Goal: Contribute content: Contribute content

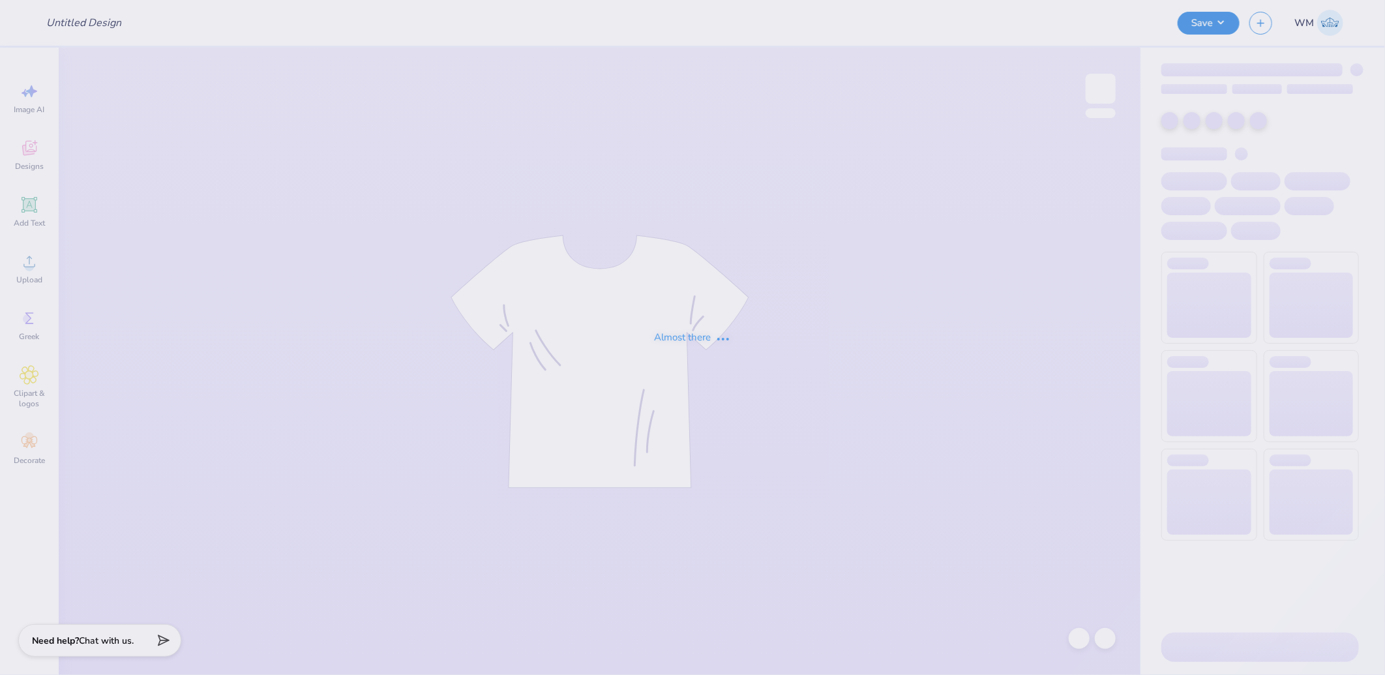
type input "Emily Gallia : marketing"
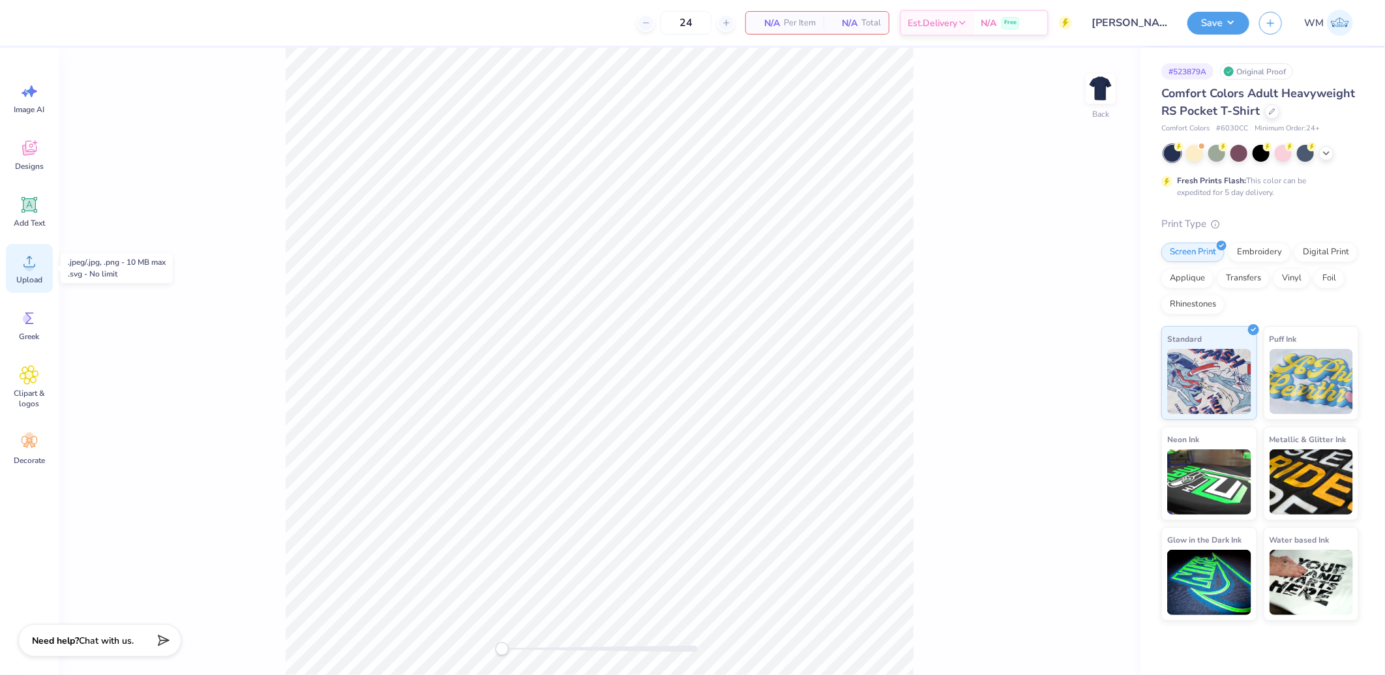
click at [22, 267] on icon at bounding box center [30, 262] width 20 height 20
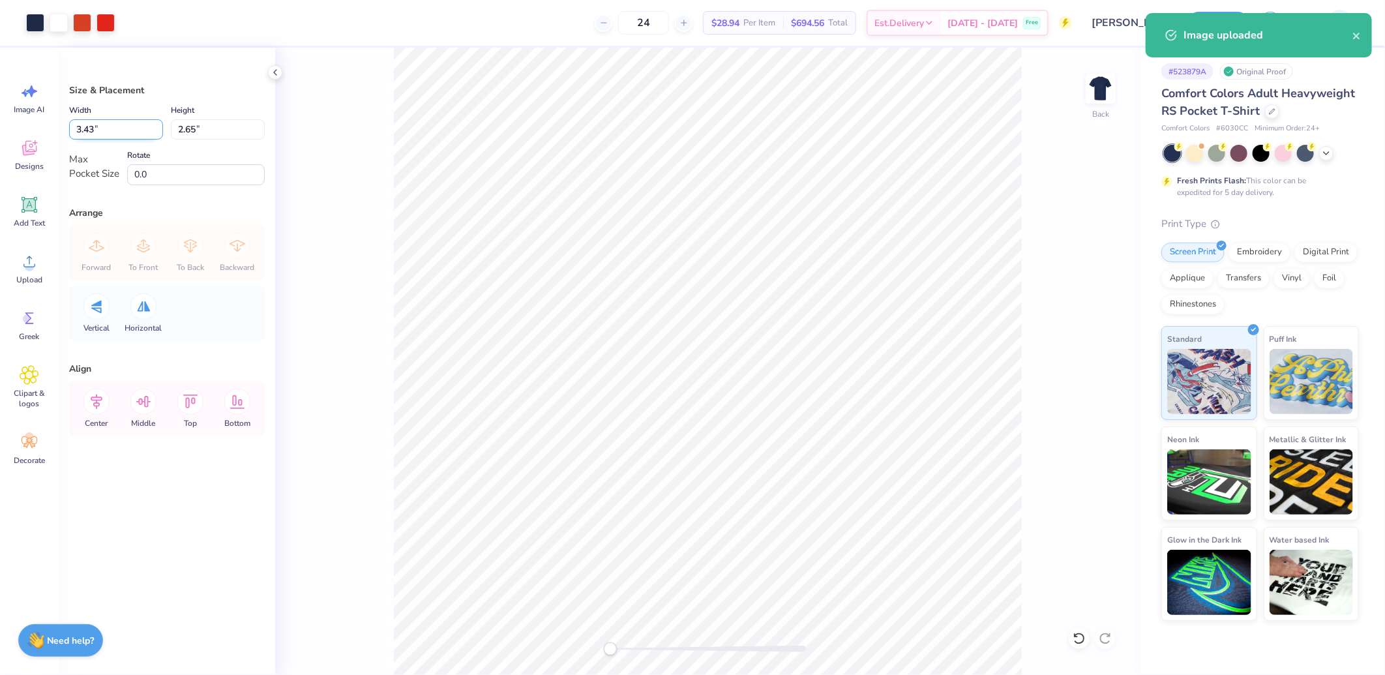
click at [119, 127] on input "3.43" at bounding box center [116, 129] width 94 height 20
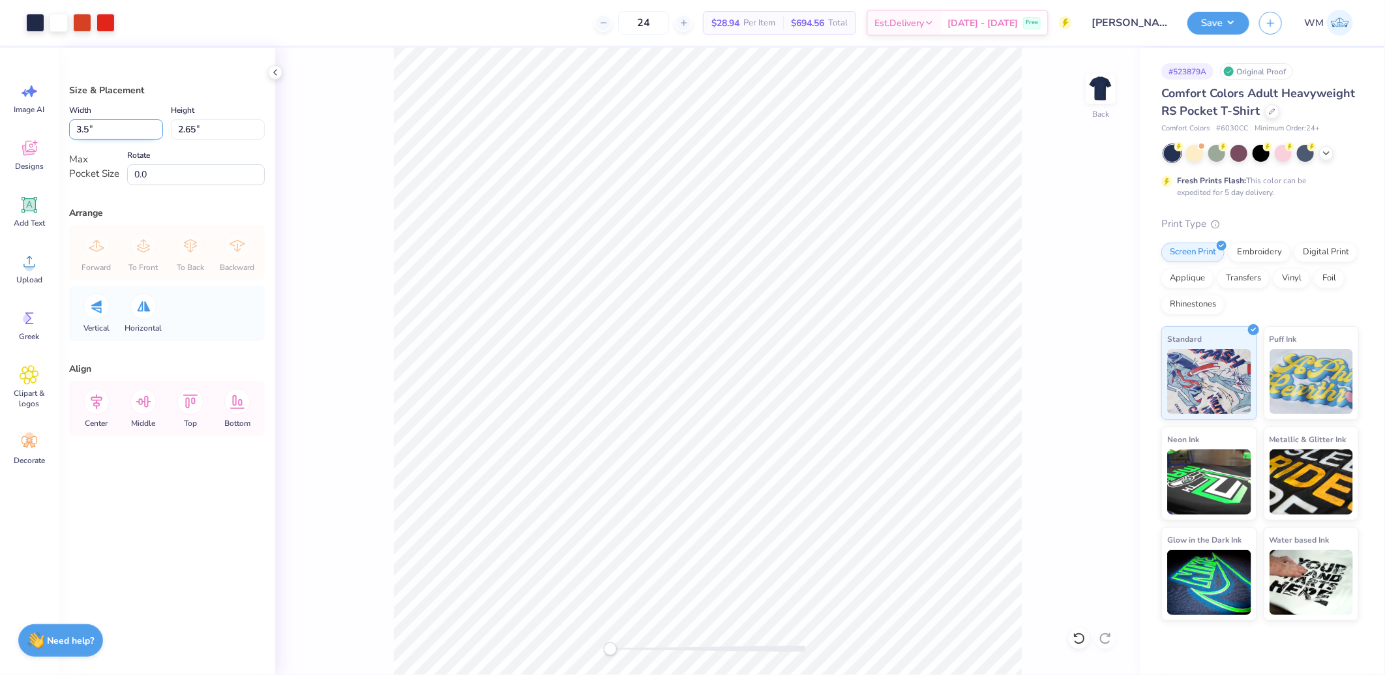
type input "3.5"
type input "2.70"
type input "3.50"
click at [222, 177] on input "0.0" at bounding box center [196, 174] width 138 height 21
click at [96, 398] on icon at bounding box center [97, 401] width 12 height 15
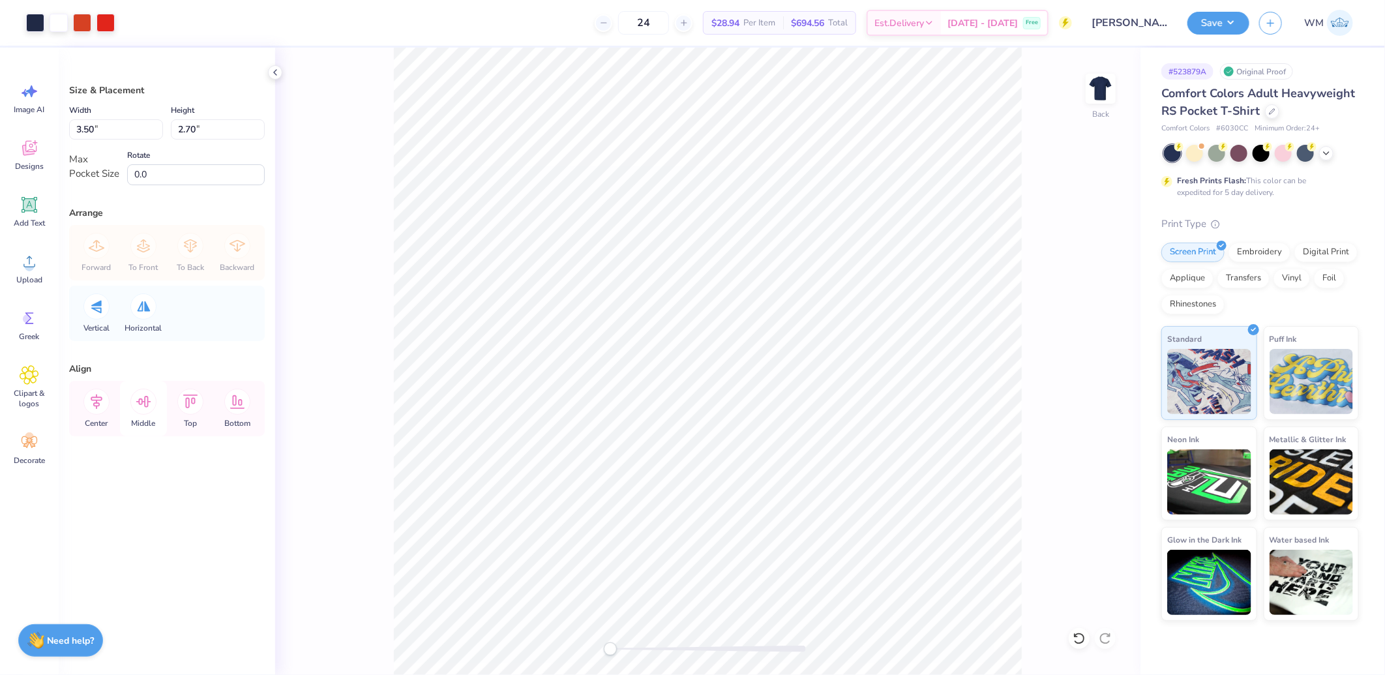
click at [145, 406] on icon at bounding box center [143, 402] width 15 height 12
click at [100, 405] on icon at bounding box center [96, 402] width 26 height 26
drag, startPoint x: 147, startPoint y: 402, endPoint x: 210, endPoint y: 402, distance: 63.2
click at [147, 402] on icon at bounding box center [143, 402] width 15 height 12
drag, startPoint x: 614, startPoint y: 649, endPoint x: 623, endPoint y: 649, distance: 8.5
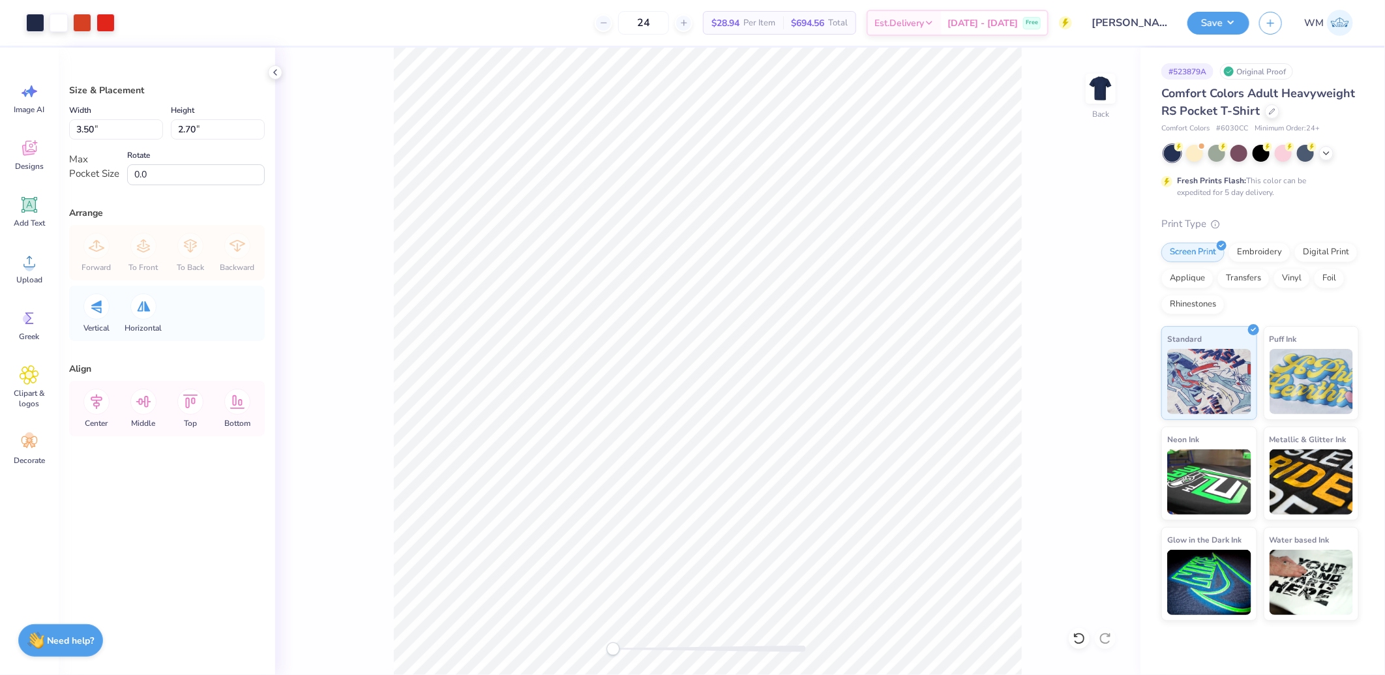
click at [619, 649] on div "Accessibility label" at bounding box center [612, 648] width 13 height 13
click at [91, 406] on icon at bounding box center [96, 402] width 26 height 26
click at [150, 407] on icon at bounding box center [143, 402] width 26 height 26
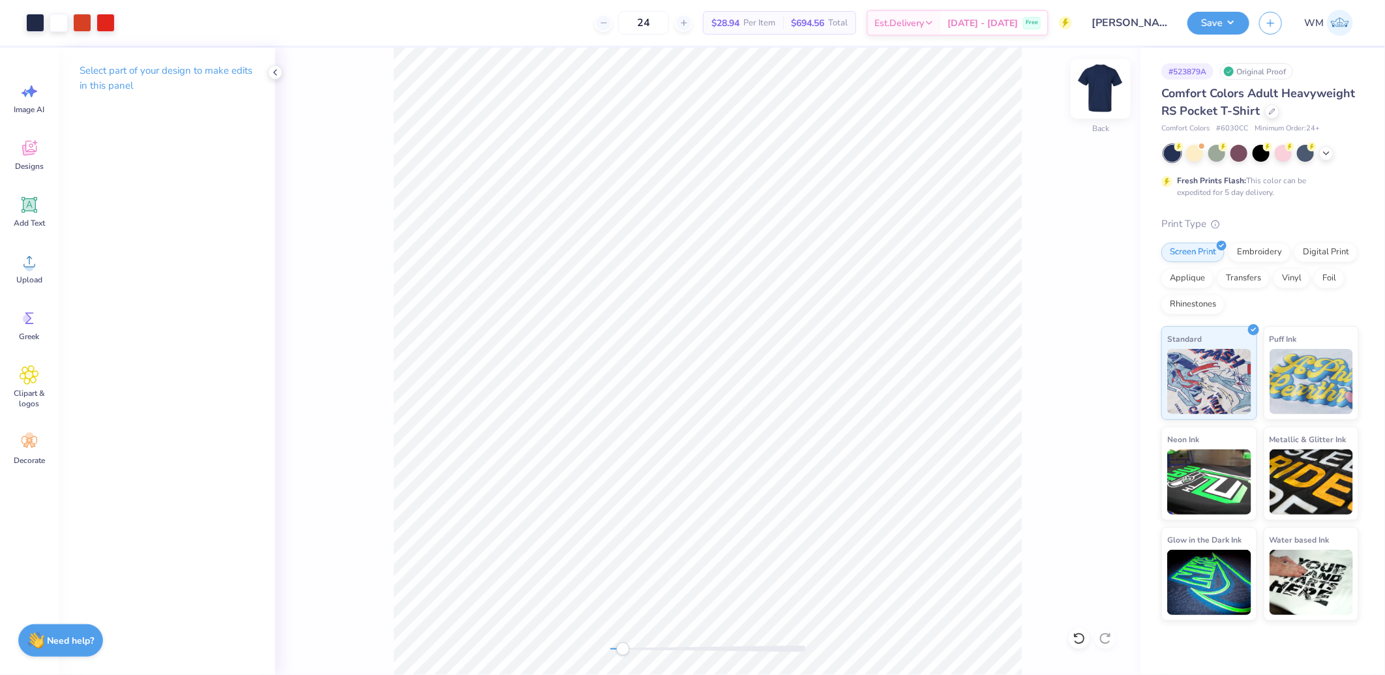
click at [1101, 94] on img at bounding box center [1100, 89] width 52 height 52
click at [31, 271] on icon at bounding box center [30, 262] width 20 height 20
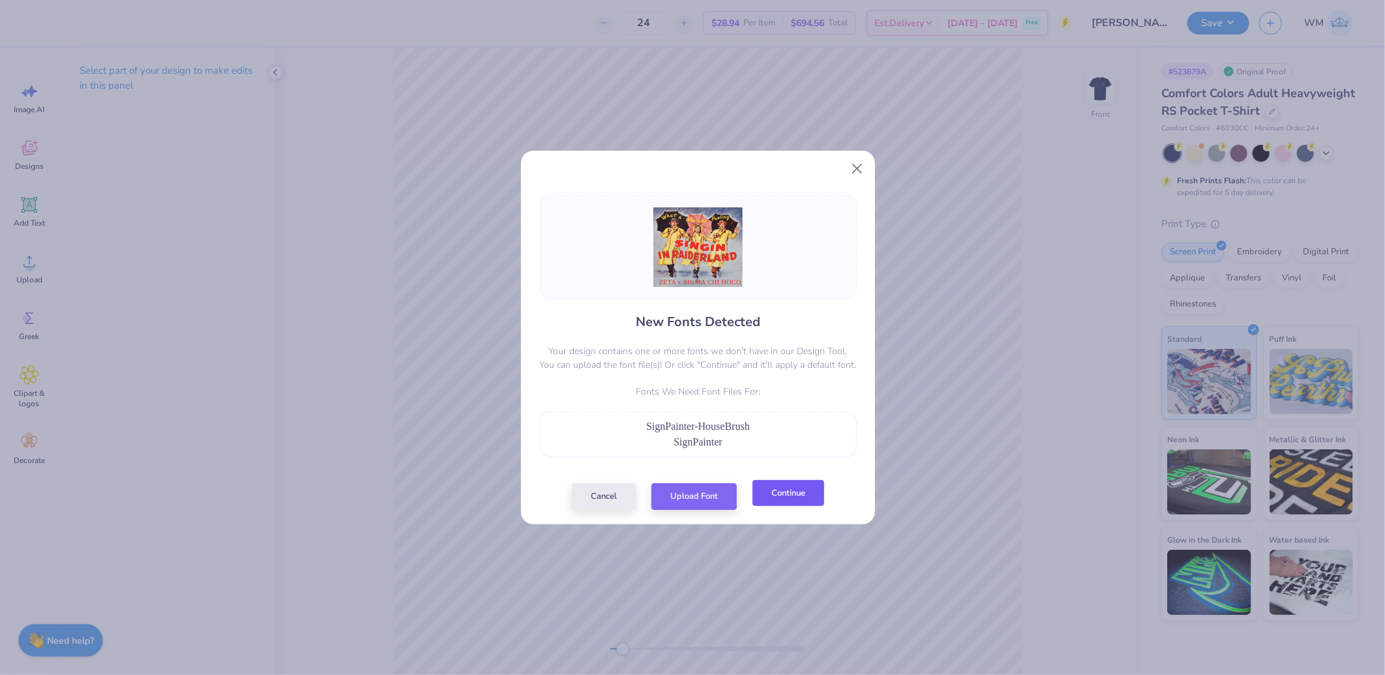
click at [781, 502] on button "Continue" at bounding box center [788, 493] width 72 height 27
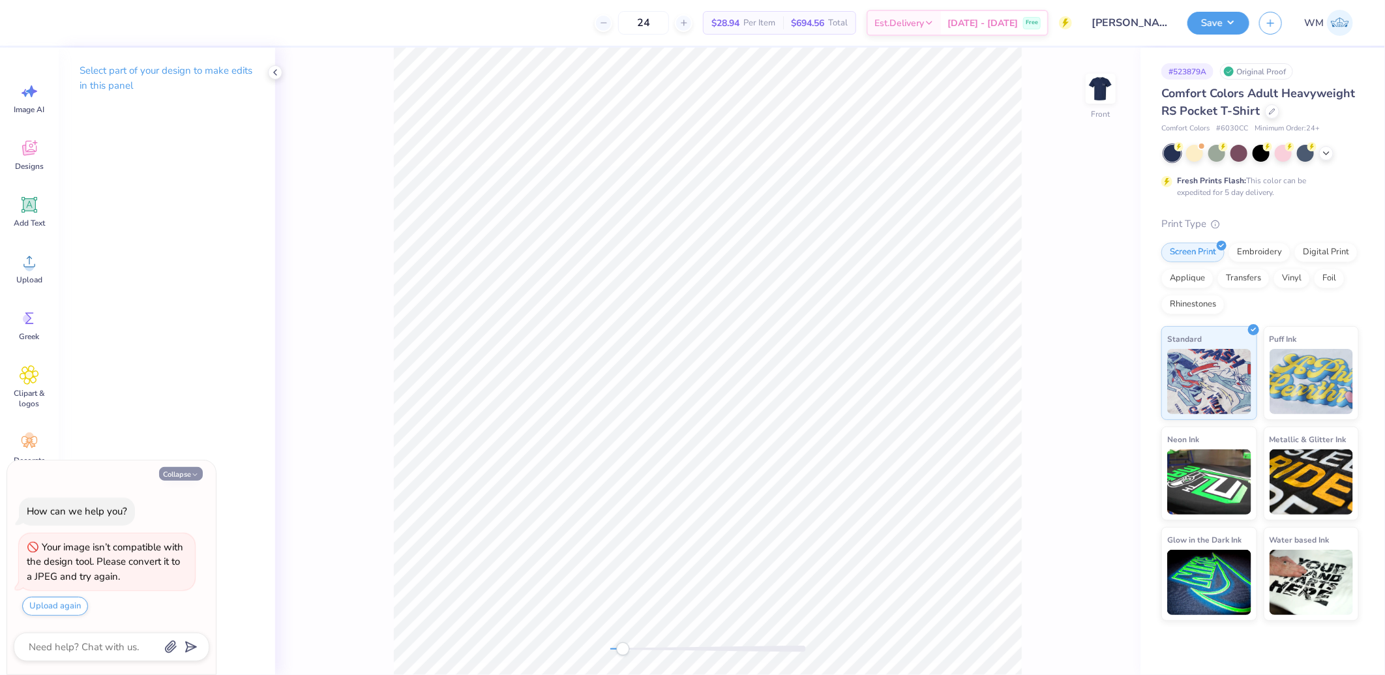
click at [188, 469] on button "Collapse" at bounding box center [181, 474] width 44 height 14
type textarea "x"
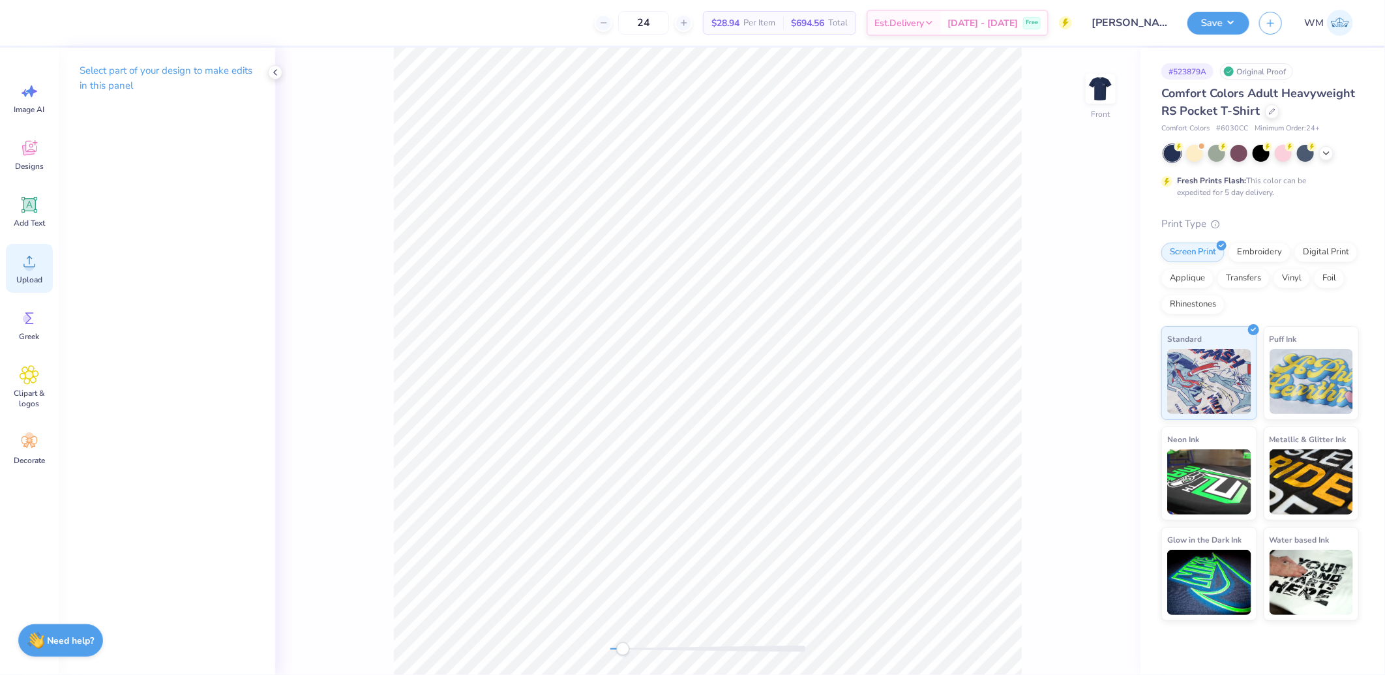
click at [27, 261] on icon at bounding box center [30, 262] width 20 height 20
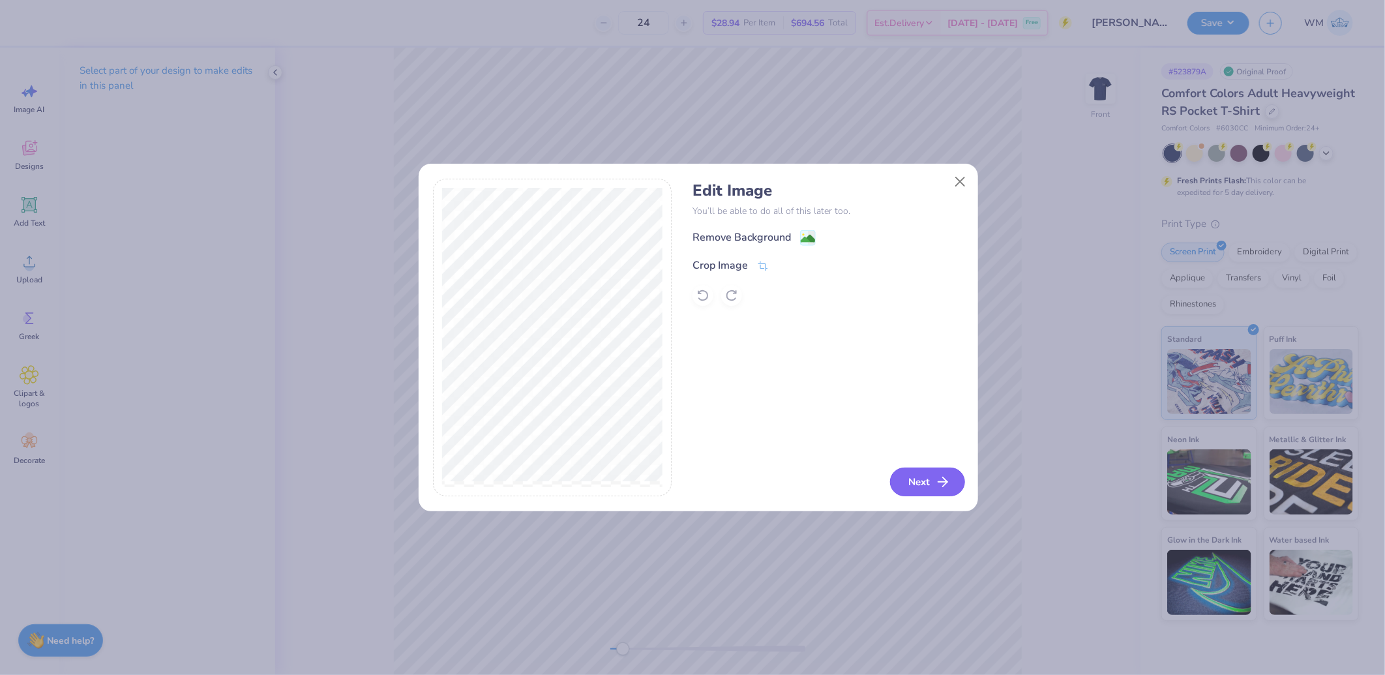
click at [918, 482] on button "Next" at bounding box center [927, 481] width 75 height 29
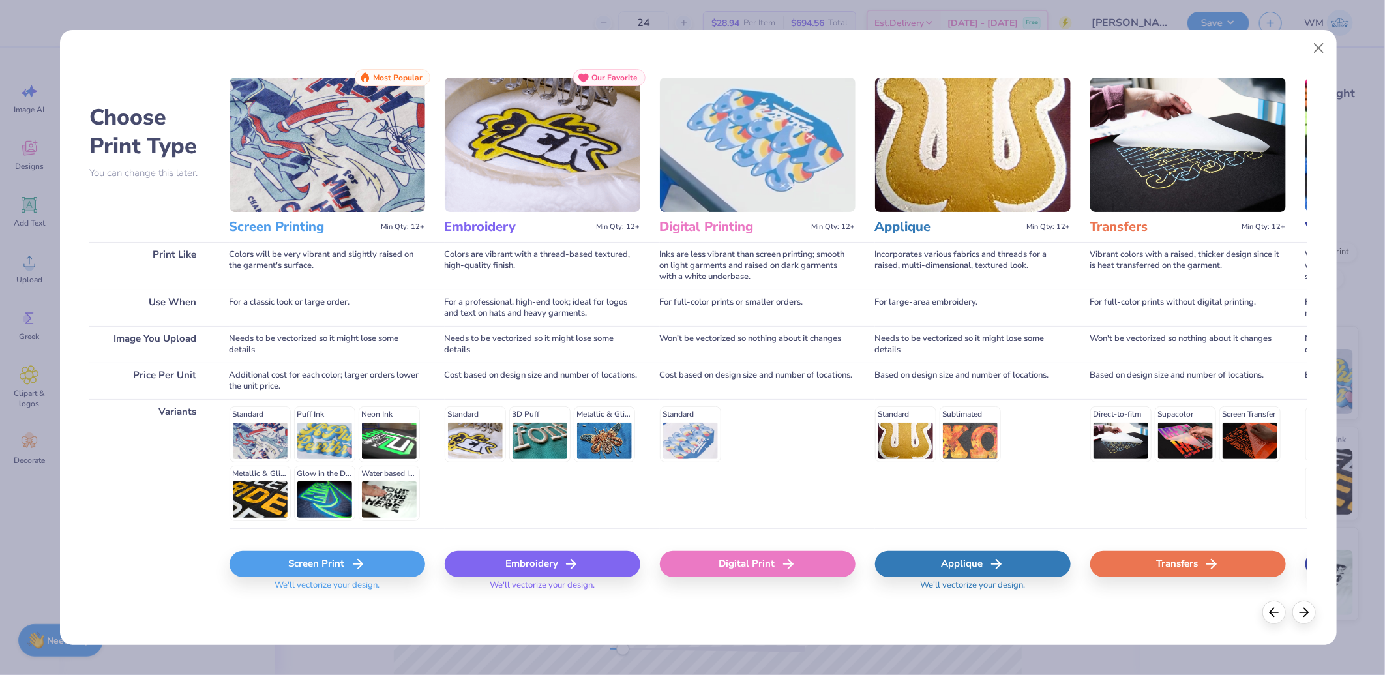
click at [1159, 569] on div "Transfers" at bounding box center [1188, 564] width 196 height 26
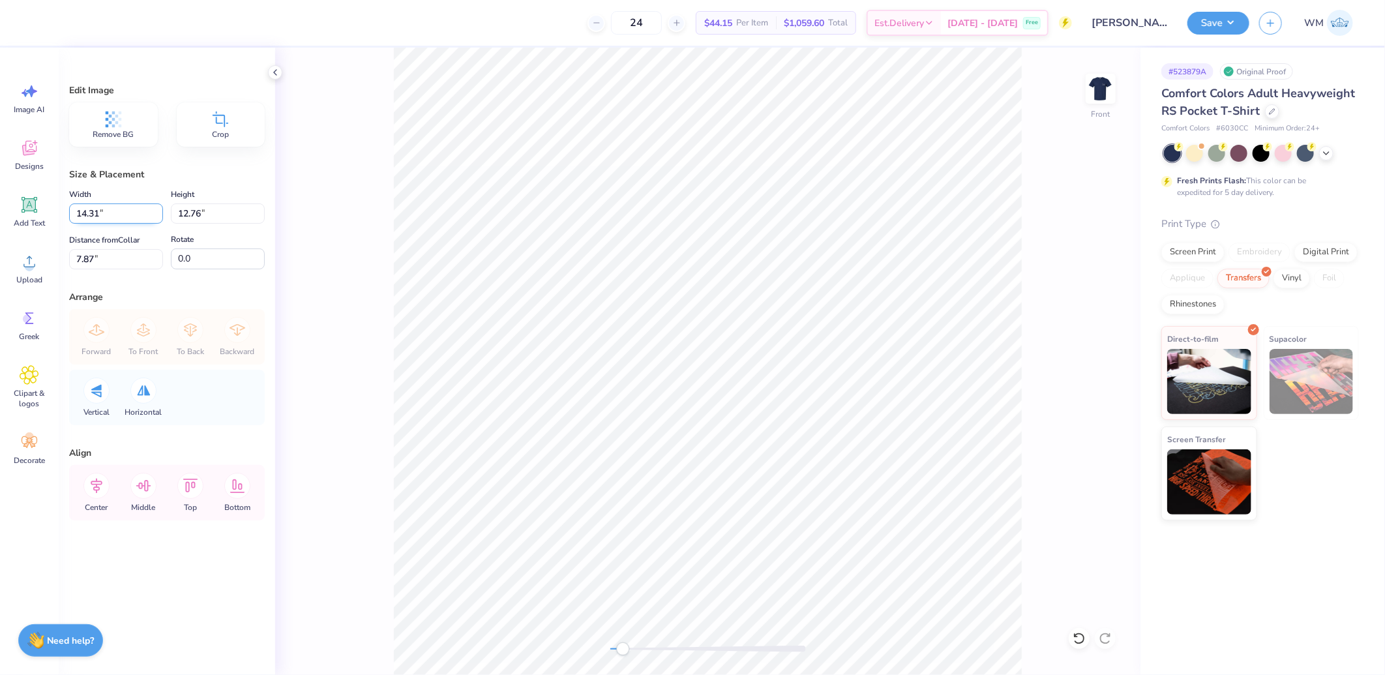
click at [102, 207] on input "14.31" at bounding box center [116, 213] width 94 height 20
type input "11.00"
type input "9.80"
type input "9.35"
click at [123, 213] on input "11.00" at bounding box center [116, 213] width 94 height 20
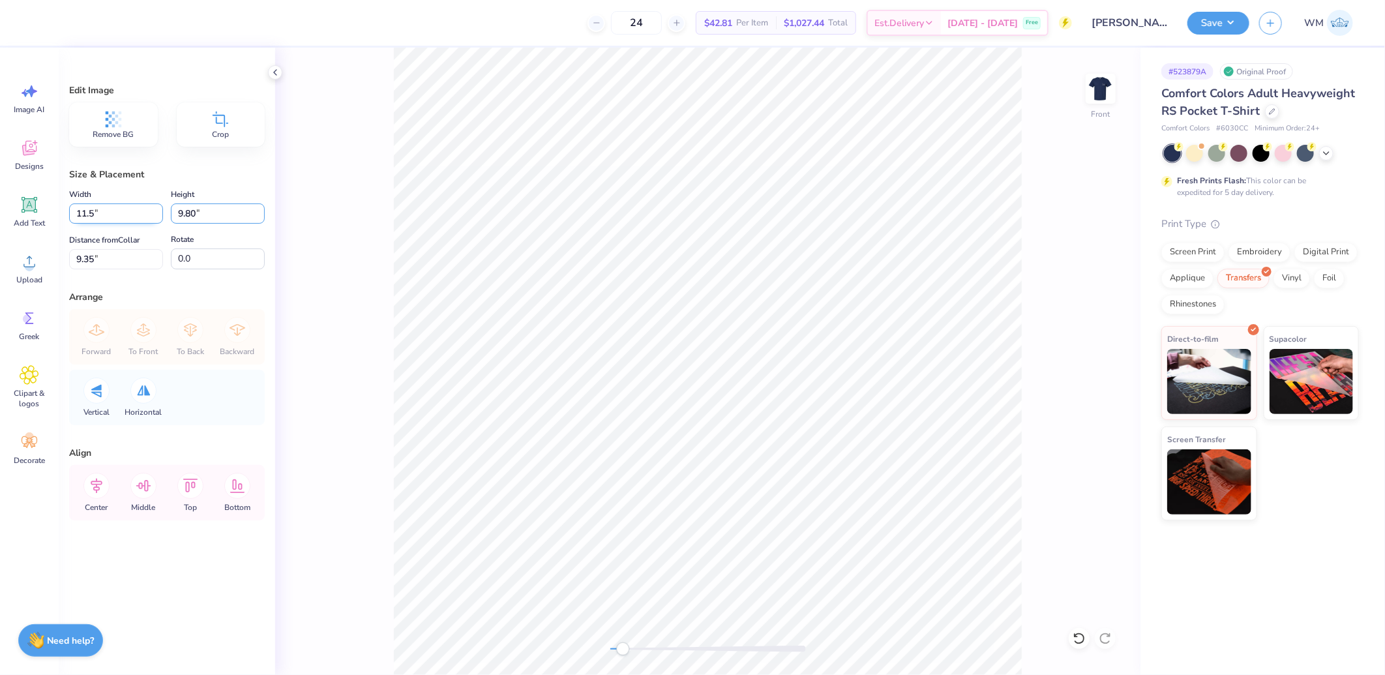
type input "11.50"
type input "10.25"
drag, startPoint x: 111, startPoint y: 269, endPoint x: 117, endPoint y: 272, distance: 7.3
click at [111, 269] on input "9.12" at bounding box center [116, 259] width 94 height 20
type input "3"
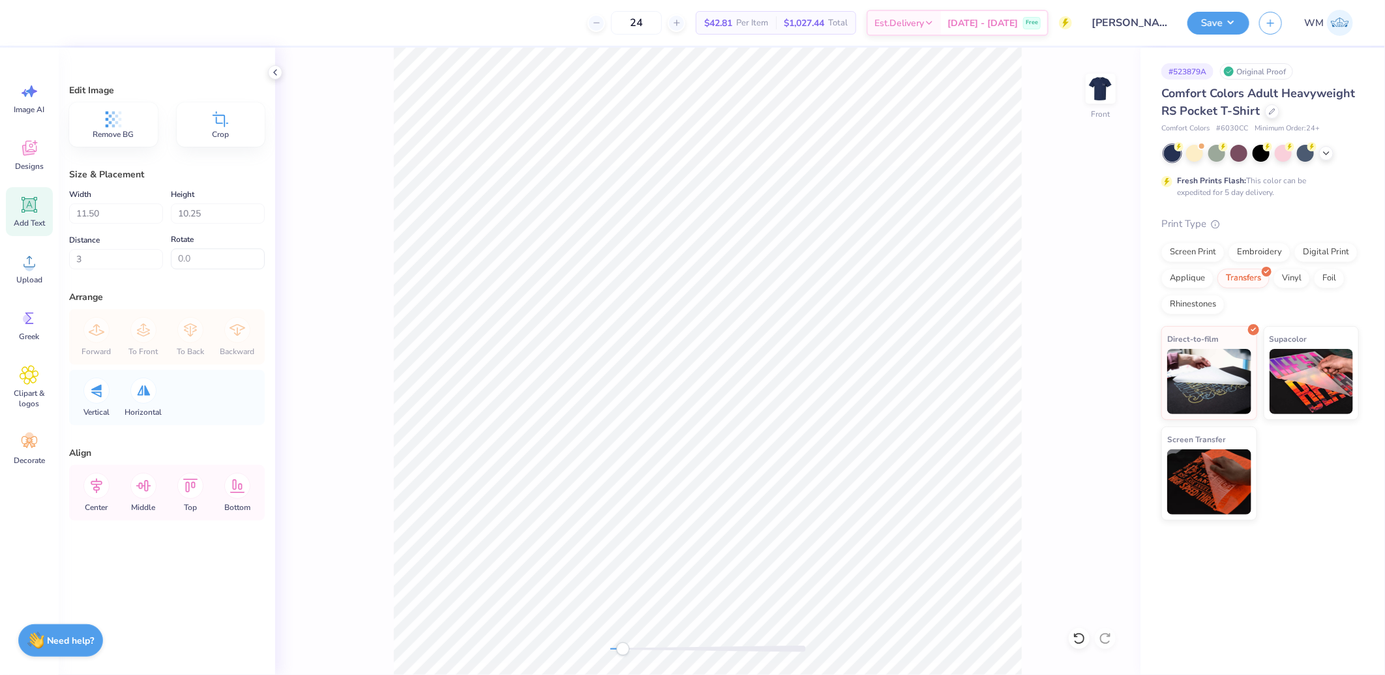
click at [29, 194] on div "Add Text" at bounding box center [29, 211] width 47 height 49
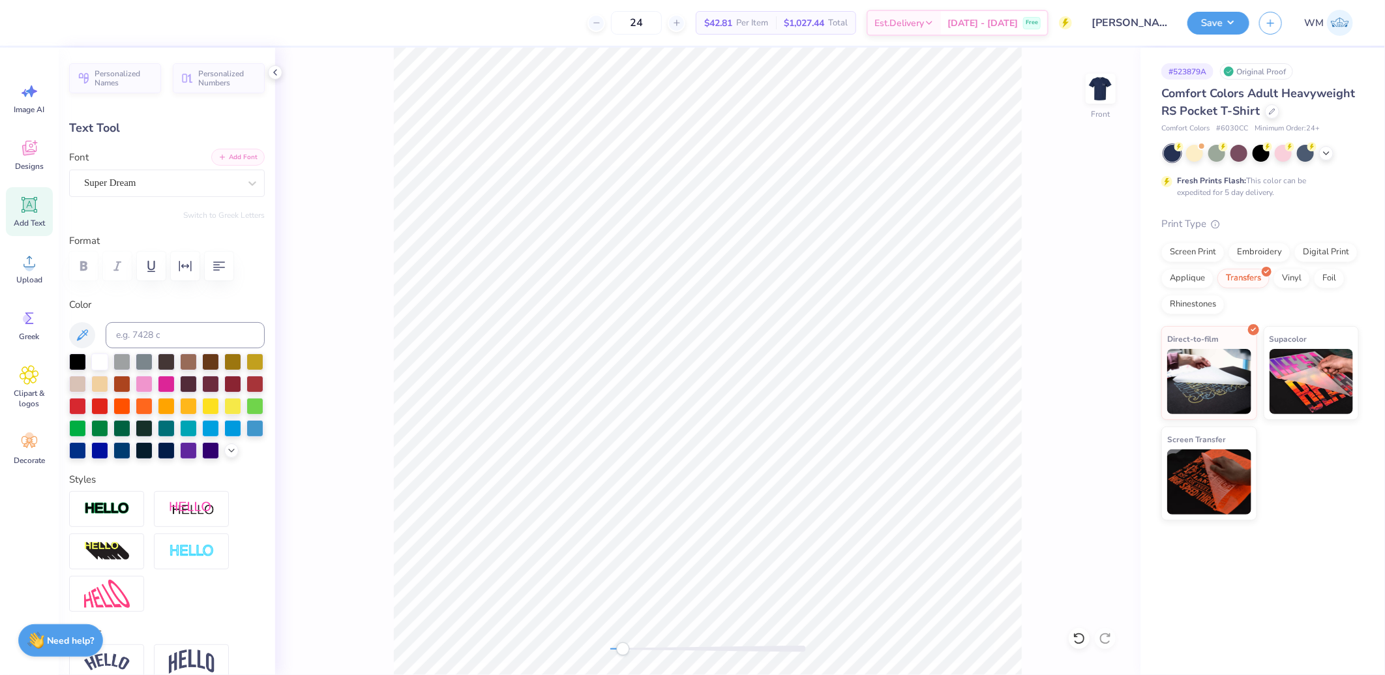
click at [229, 160] on button "Add Font" at bounding box center [237, 157] width 53 height 17
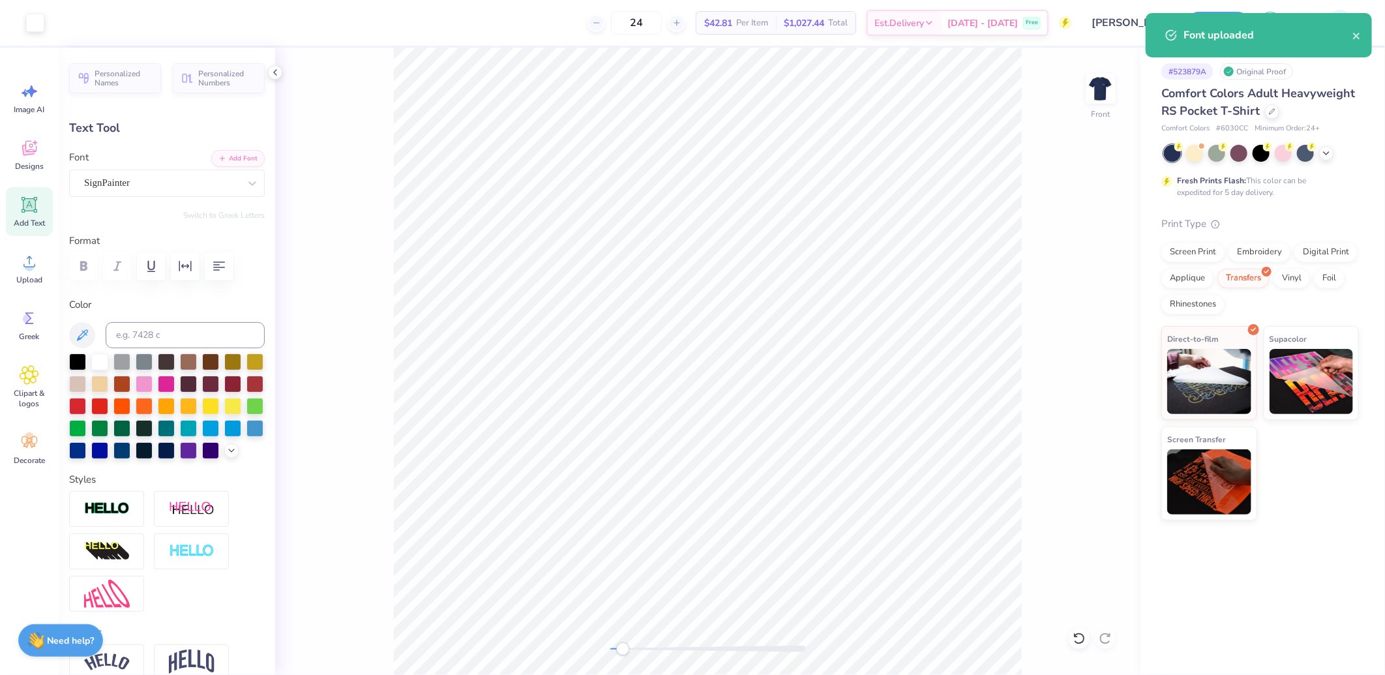
type input "4.76"
type input "1.66"
type input "13.42"
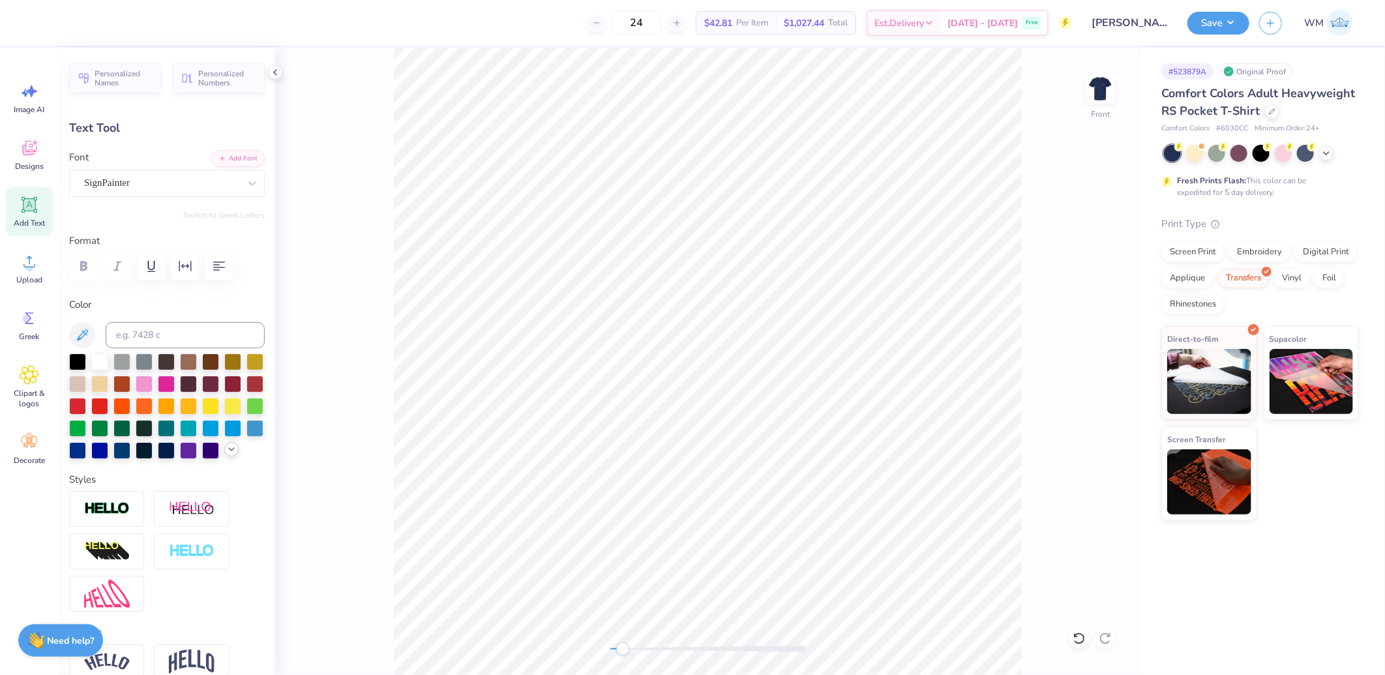
click at [226, 454] on icon at bounding box center [231, 449] width 10 height 10
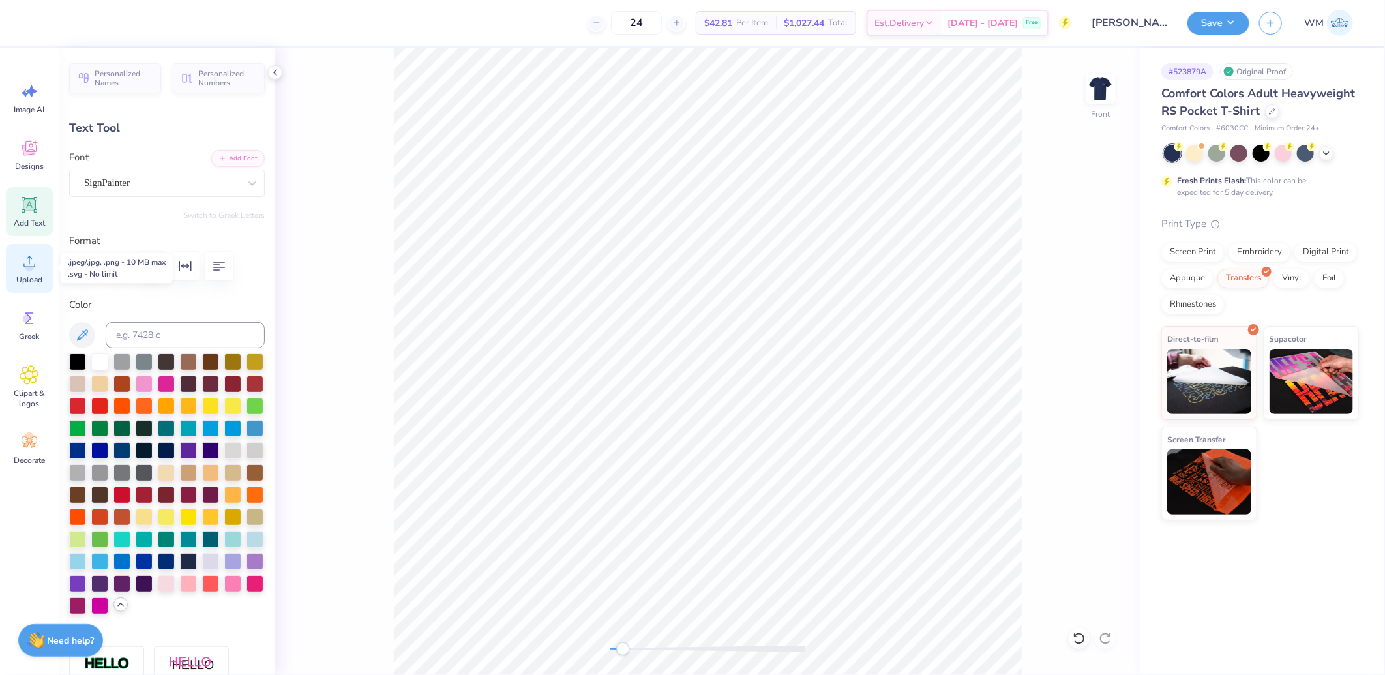
click at [31, 270] on circle at bounding box center [29, 266] width 9 height 9
type input "14.32"
type input "0.74"
type input "13.87"
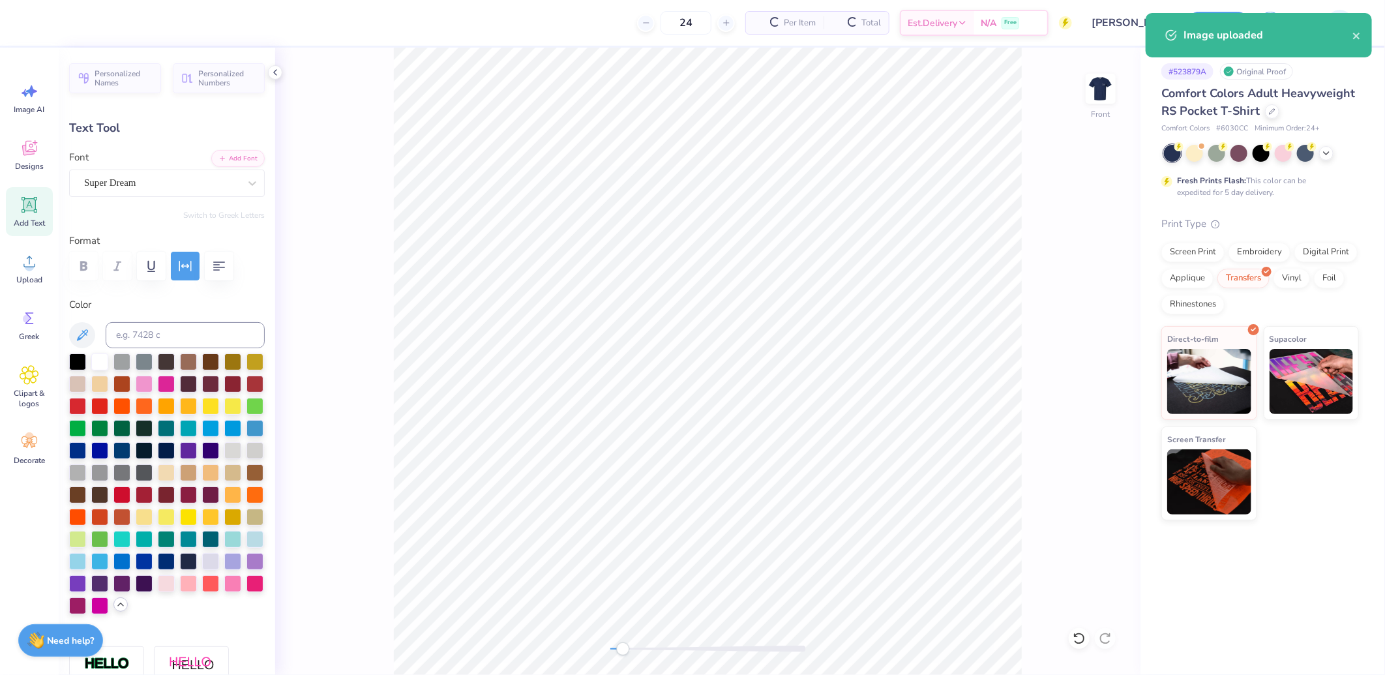
type input "8.40"
type input "0.43"
type input "14.26"
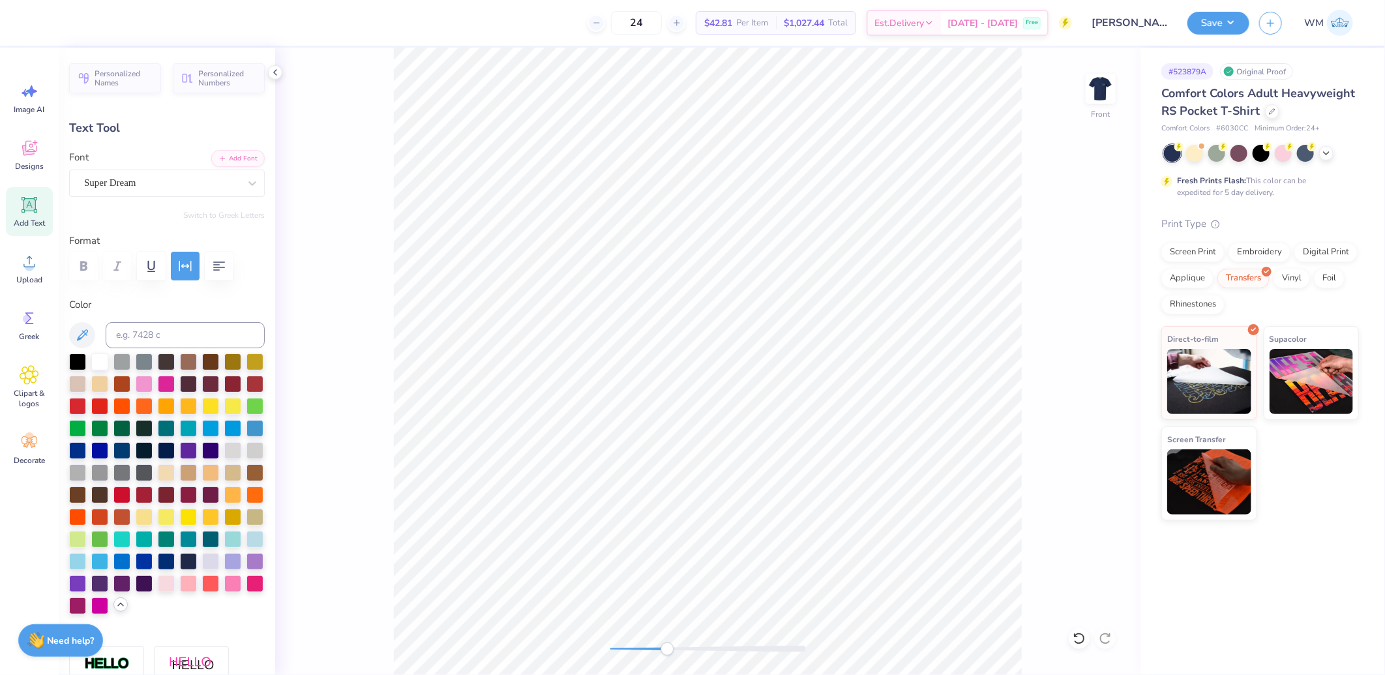
drag, startPoint x: 619, startPoint y: 649, endPoint x: 667, endPoint y: 642, distance: 48.0
click at [667, 642] on div "Accessibility label" at bounding box center [666, 648] width 13 height 13
click at [218, 153] on button "Add Font" at bounding box center [237, 157] width 53 height 17
click at [130, 407] on div at bounding box center [121, 404] width 17 height 17
click at [108, 407] on div at bounding box center [99, 404] width 17 height 17
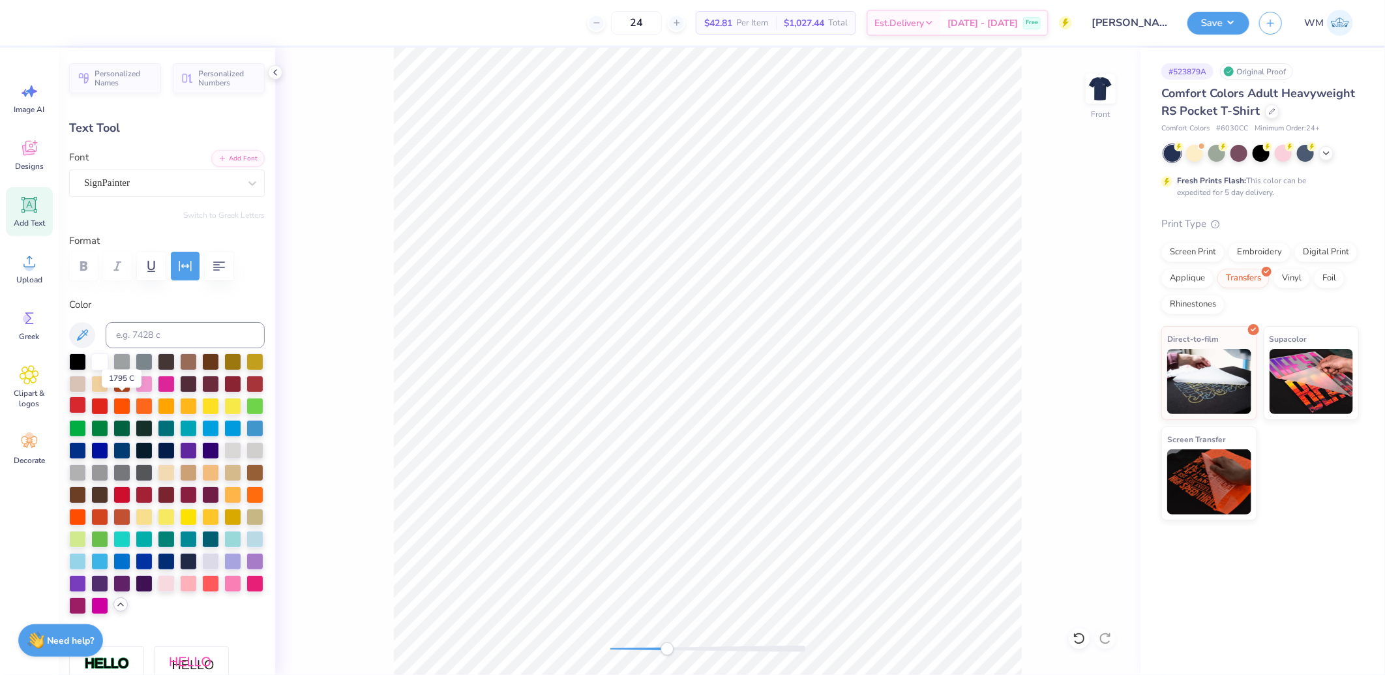
click at [86, 406] on div at bounding box center [77, 404] width 17 height 17
click at [113, 502] on div at bounding box center [121, 493] width 17 height 17
click at [86, 512] on div at bounding box center [77, 515] width 17 height 17
click at [113, 524] on div at bounding box center [121, 515] width 17 height 17
click at [91, 524] on div at bounding box center [99, 515] width 17 height 17
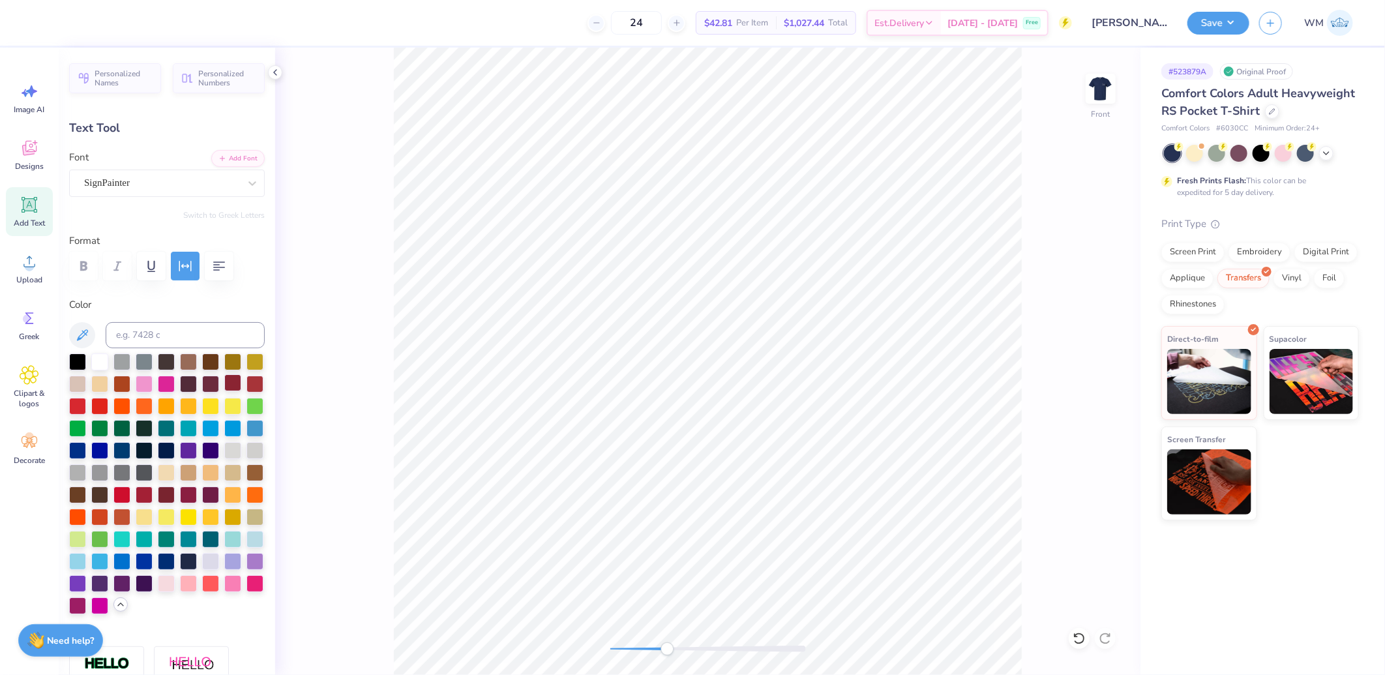
click at [224, 391] on div at bounding box center [232, 382] width 17 height 17
click at [246, 391] on div at bounding box center [254, 382] width 17 height 17
drag, startPoint x: 629, startPoint y: 647, endPoint x: 687, endPoint y: 645, distance: 58.1
click at [661, 645] on div "Accessibility label" at bounding box center [654, 648] width 13 height 13
click at [246, 391] on div at bounding box center [254, 382] width 17 height 17
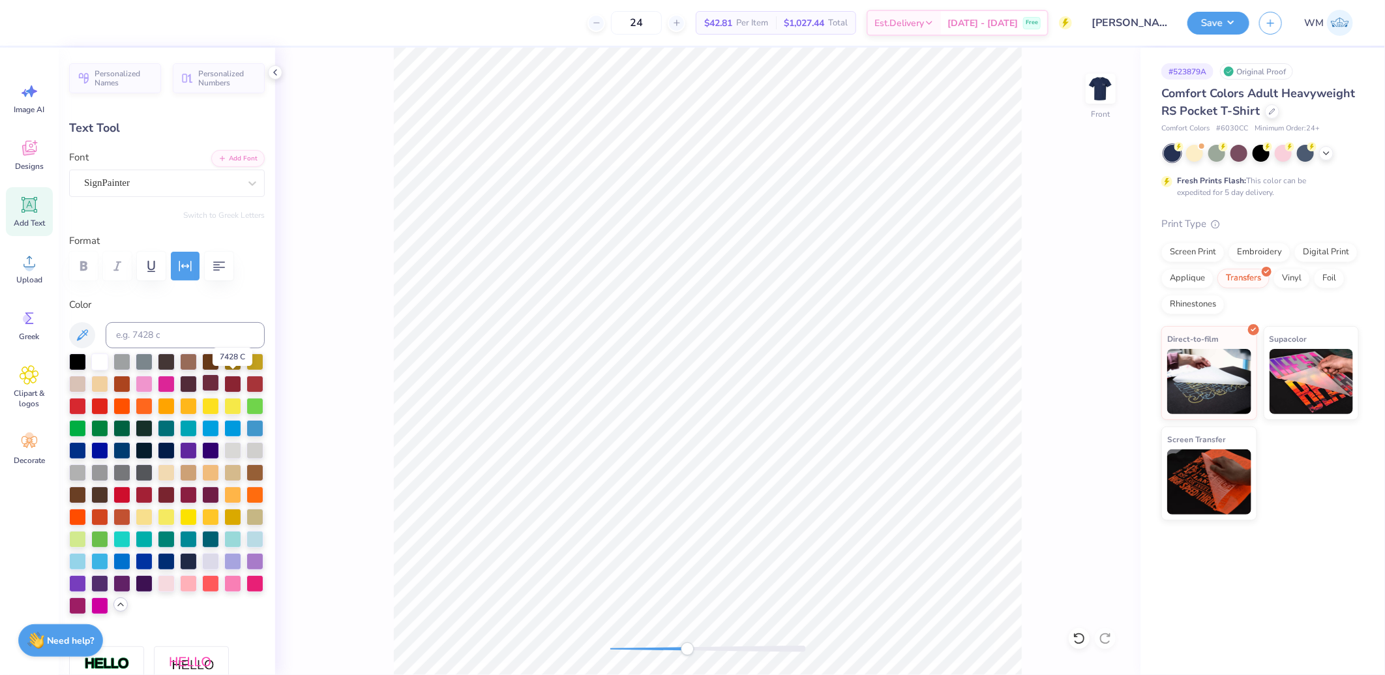
click at [219, 383] on div at bounding box center [210, 382] width 17 height 17
click at [246, 391] on div at bounding box center [254, 382] width 17 height 17
click at [113, 502] on div at bounding box center [121, 493] width 17 height 17
drag, startPoint x: 612, startPoint y: 649, endPoint x: 667, endPoint y: 643, distance: 55.7
click at [667, 643] on div "Accessibility label" at bounding box center [663, 648] width 13 height 13
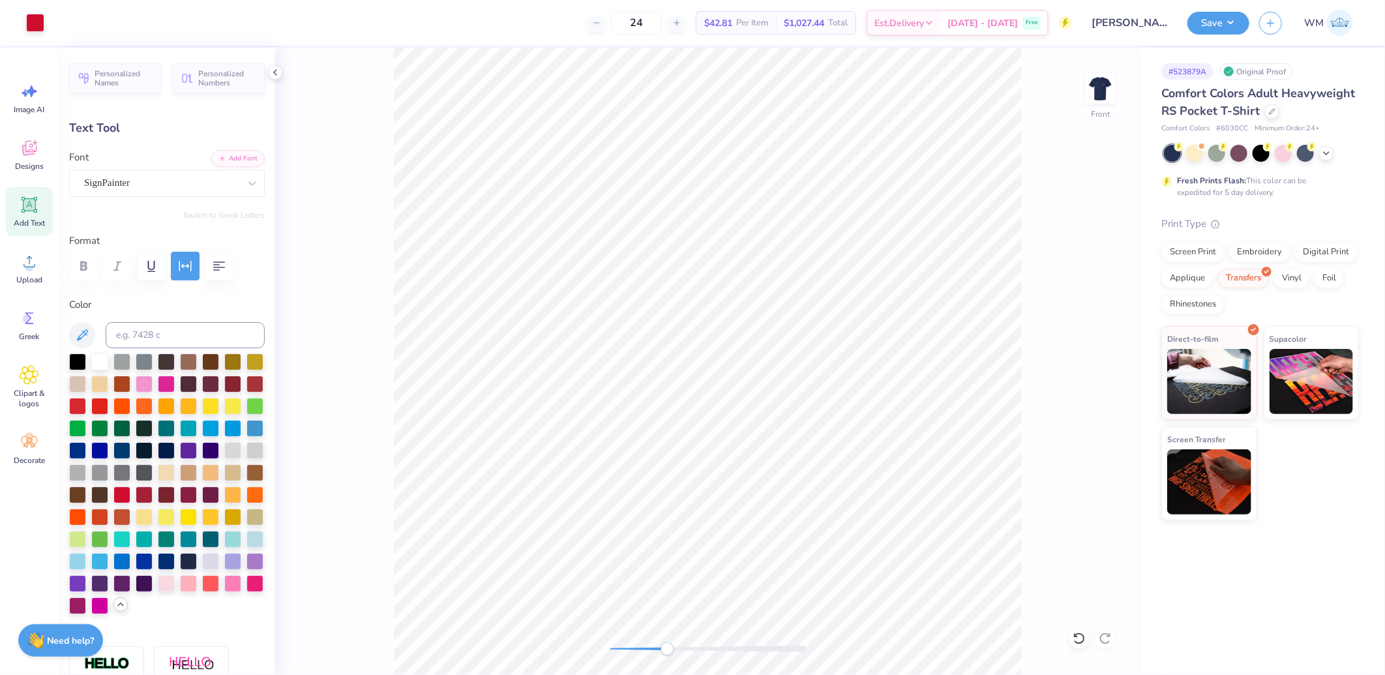
type input "6.85"
type input "0.39"
click at [108, 406] on div at bounding box center [99, 404] width 17 height 17
click at [658, 642] on div "Front" at bounding box center [707, 361] width 865 height 627
type input "12.35"
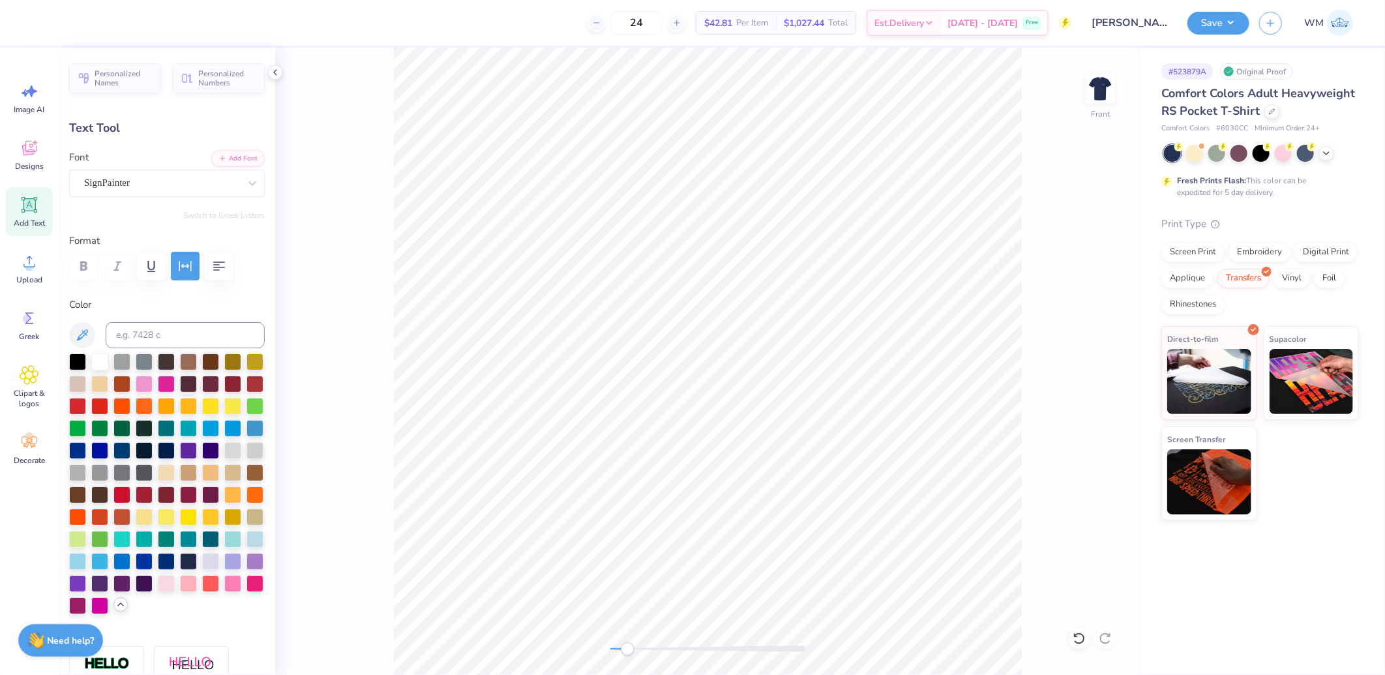
drag, startPoint x: 657, startPoint y: 649, endPoint x: 624, endPoint y: 646, distance: 32.8
click at [624, 646] on div "Accessibility label" at bounding box center [627, 648] width 13 height 13
type textarea "ZETA x SIGMA CHI HOCO 2025"
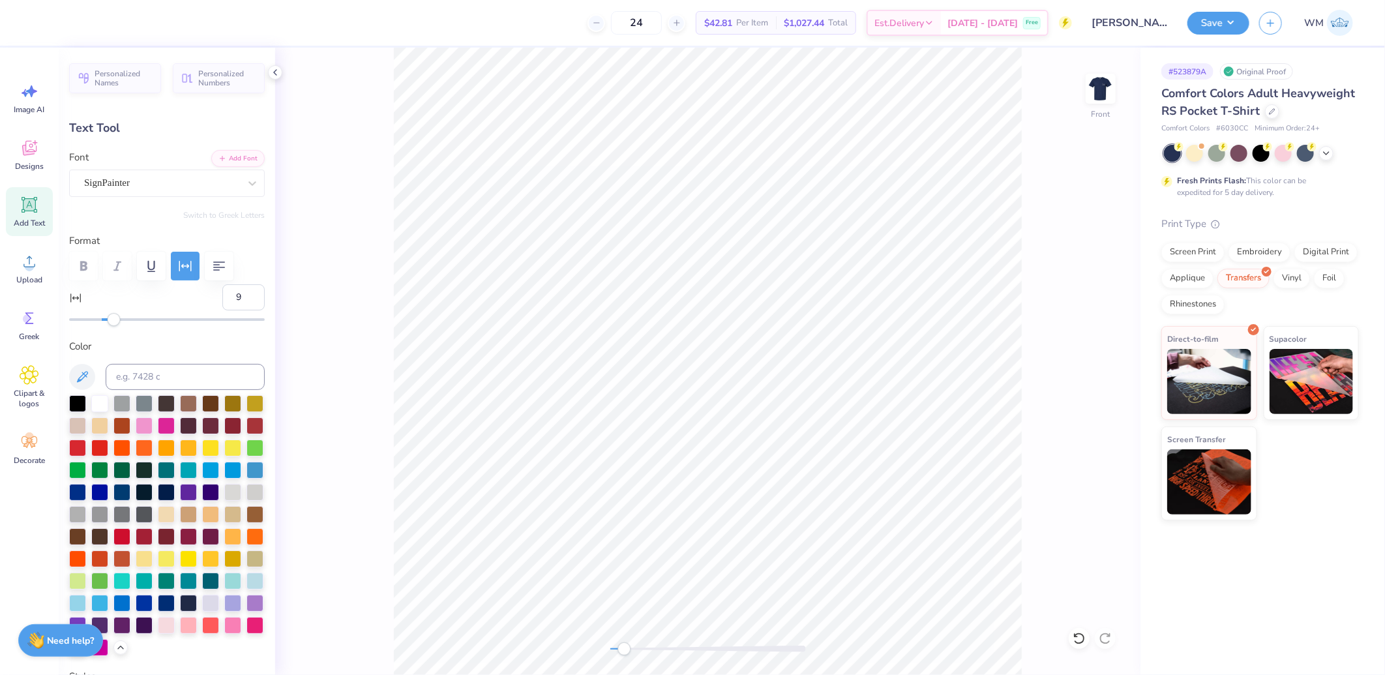
click at [114, 320] on div "Accessibility label" at bounding box center [113, 319] width 13 height 13
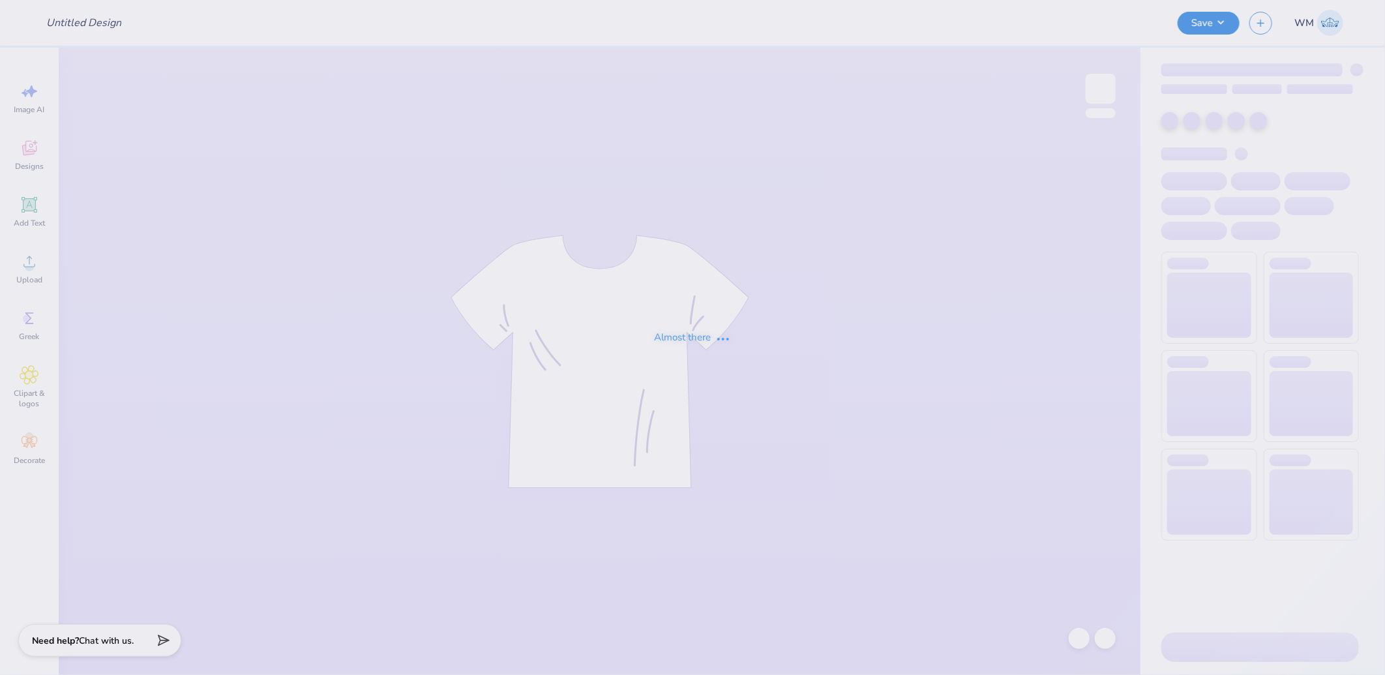
type input "Alpha Phi Fall PR Merch 2025"
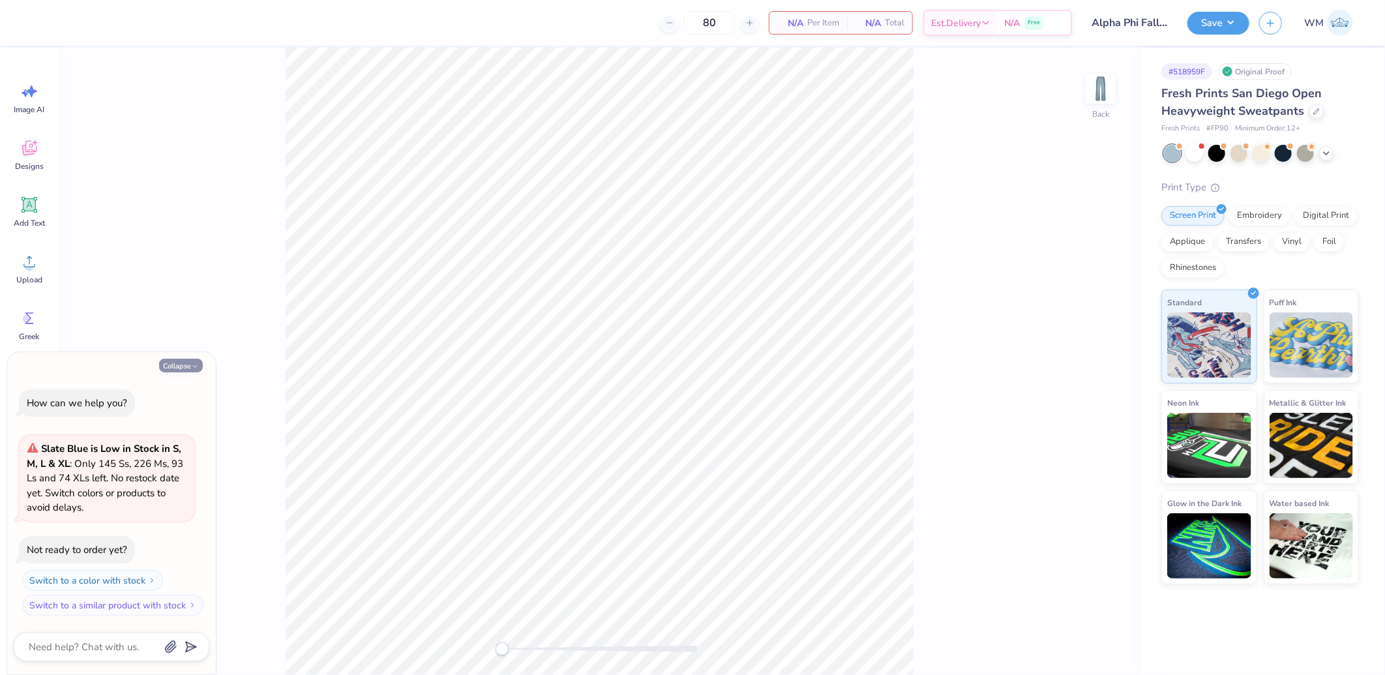
click at [186, 361] on button "Collapse" at bounding box center [181, 366] width 44 height 14
type textarea "x"
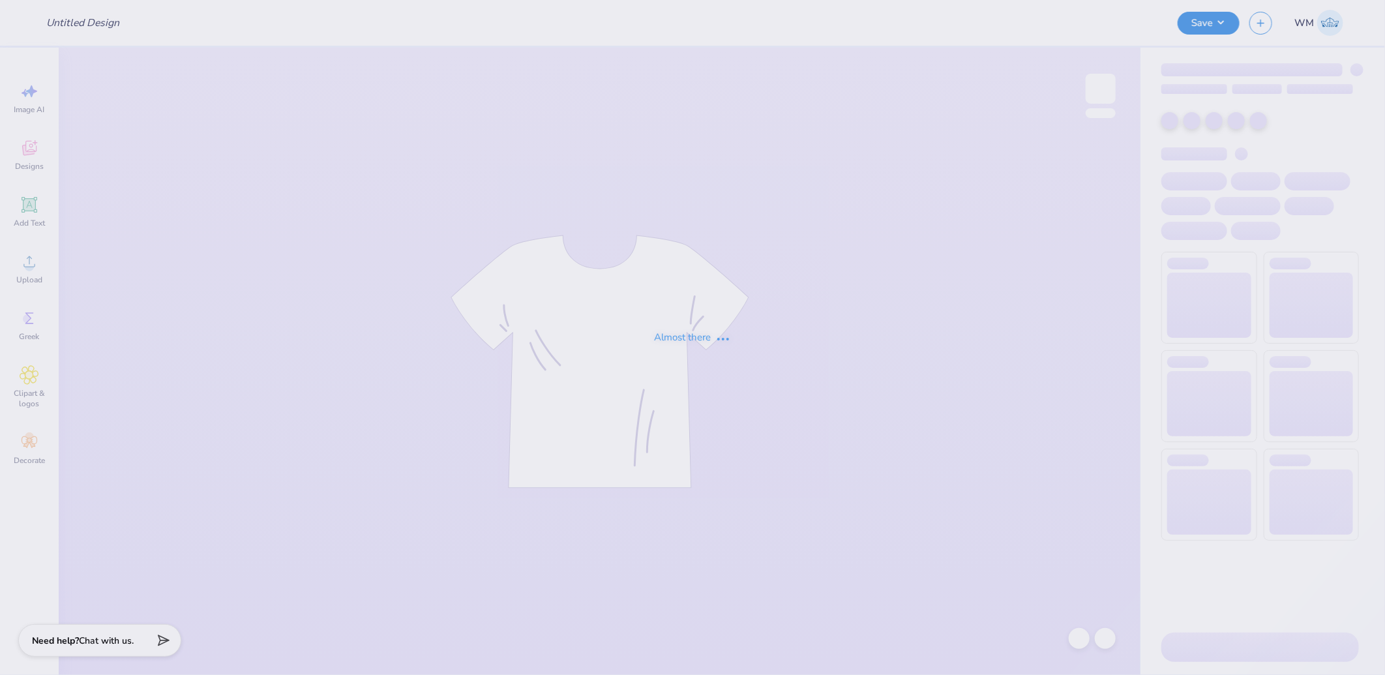
type input "Alpha Phi Fall PR Merch 2025"
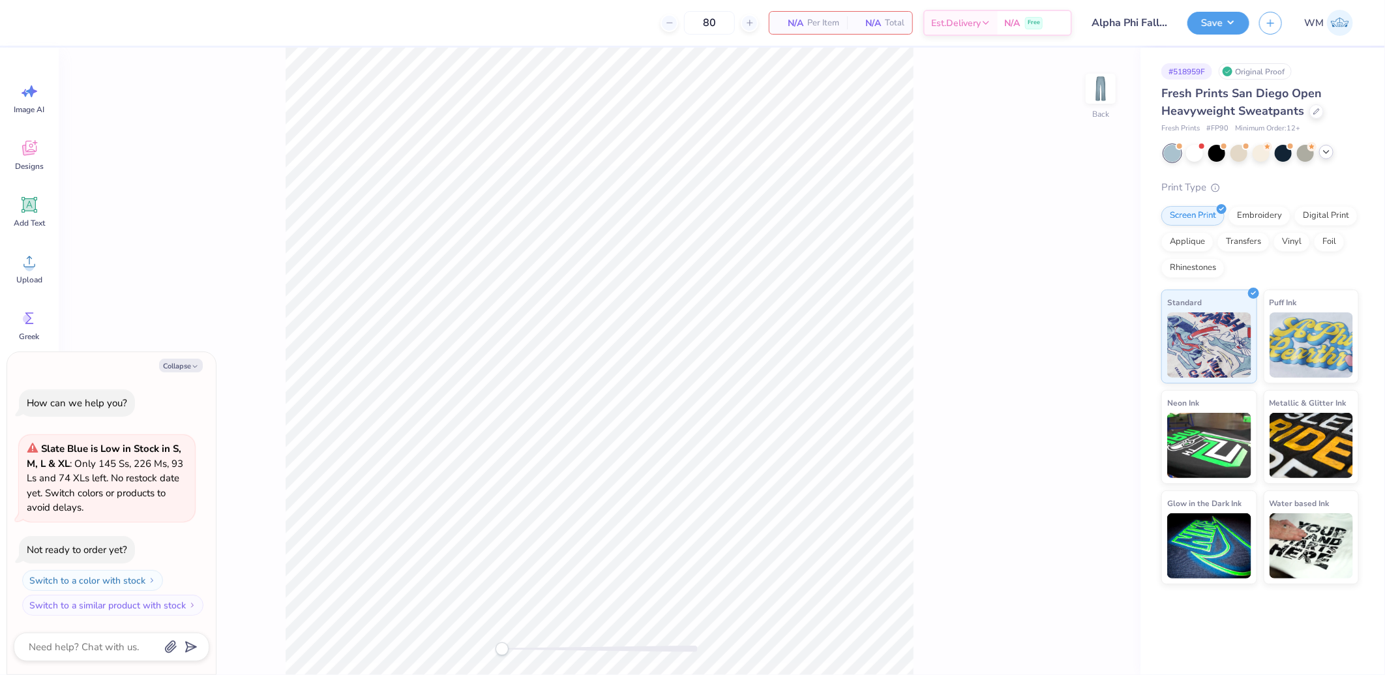
click at [1325, 156] on icon at bounding box center [1326, 152] width 10 height 10
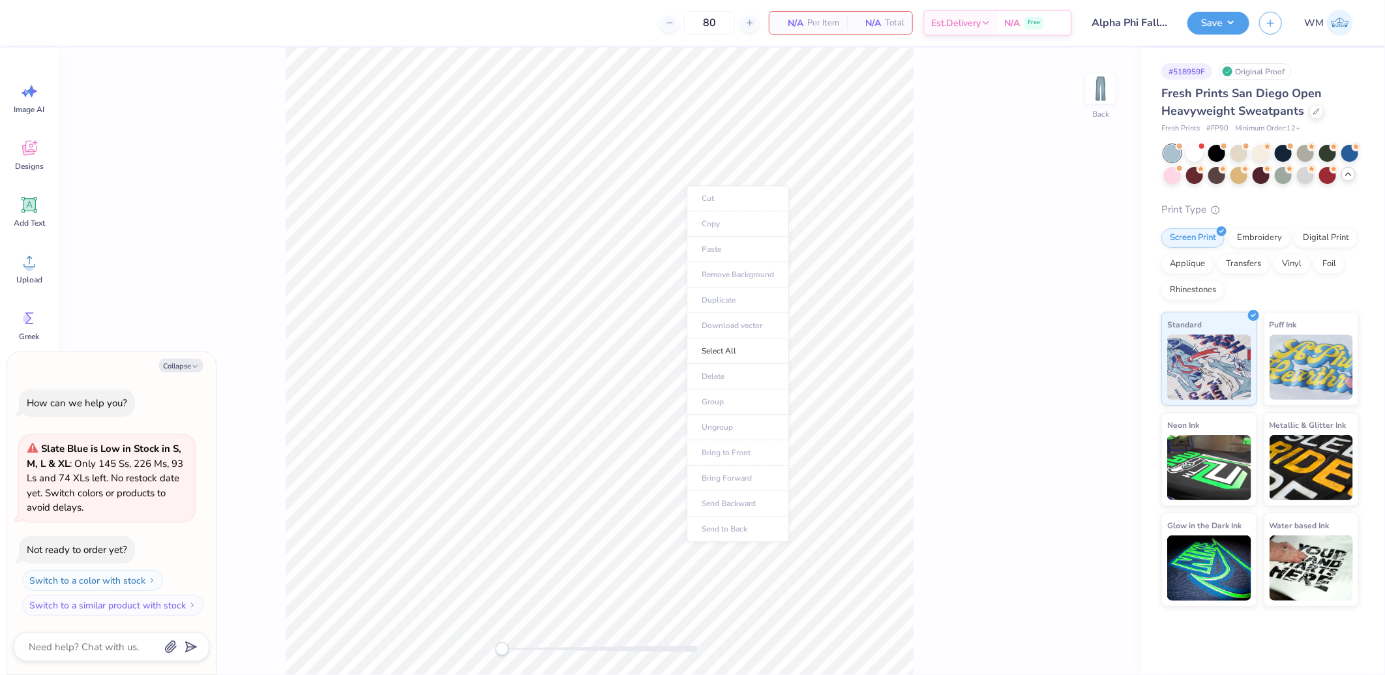
type textarea "x"
